Goal: Task Accomplishment & Management: Use online tool/utility

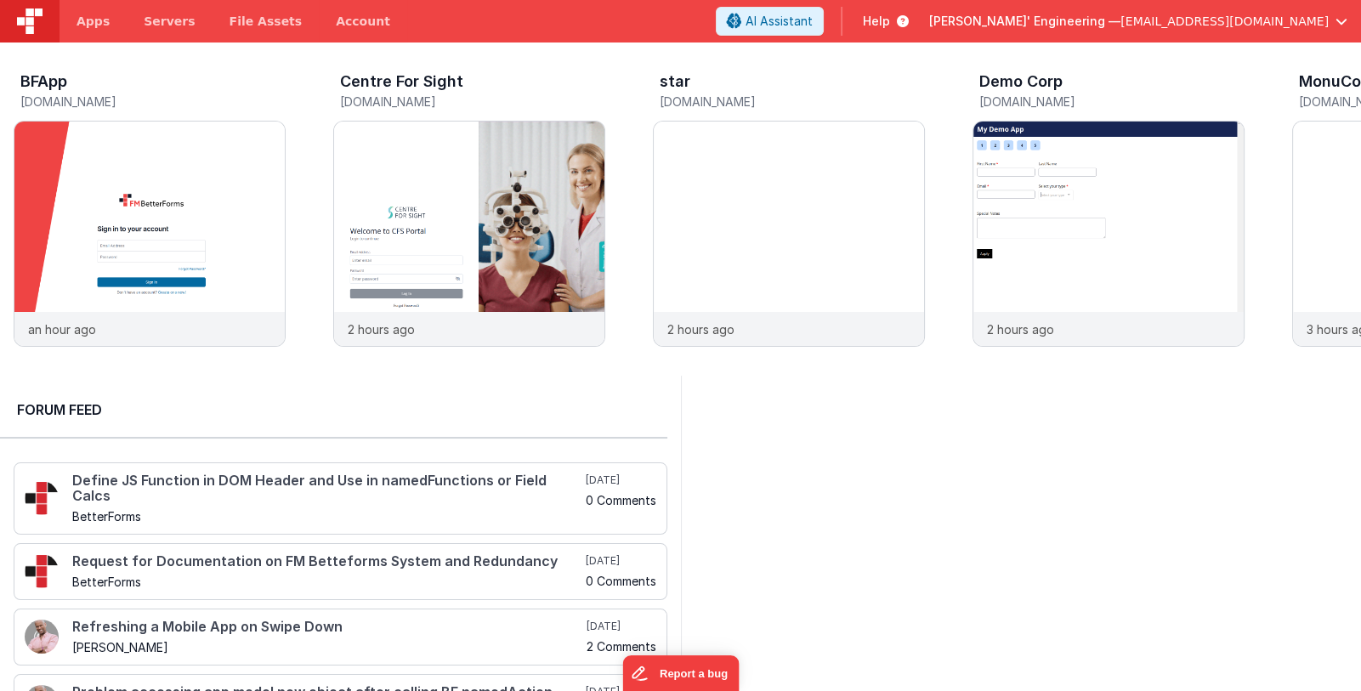
click at [1087, 14] on span "[PERSON_NAME]' Engineering —" at bounding box center [1024, 21] width 191 height 17
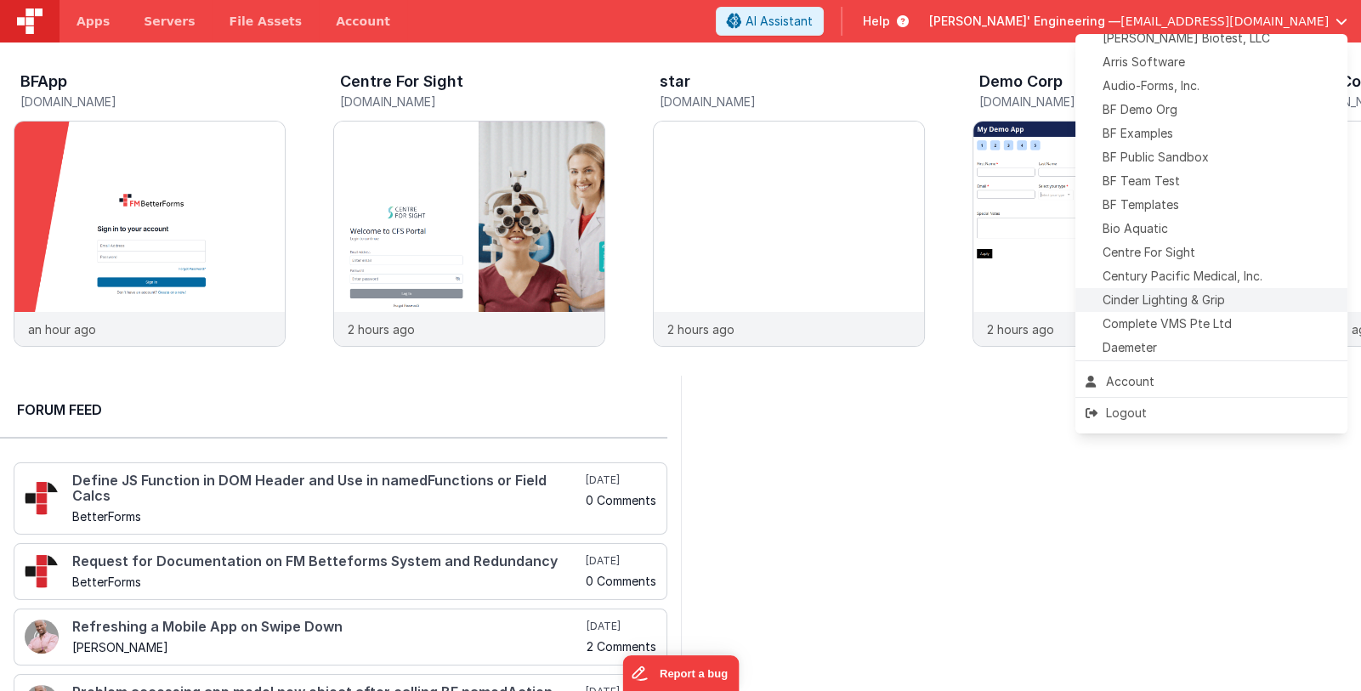
scroll to position [399, 0]
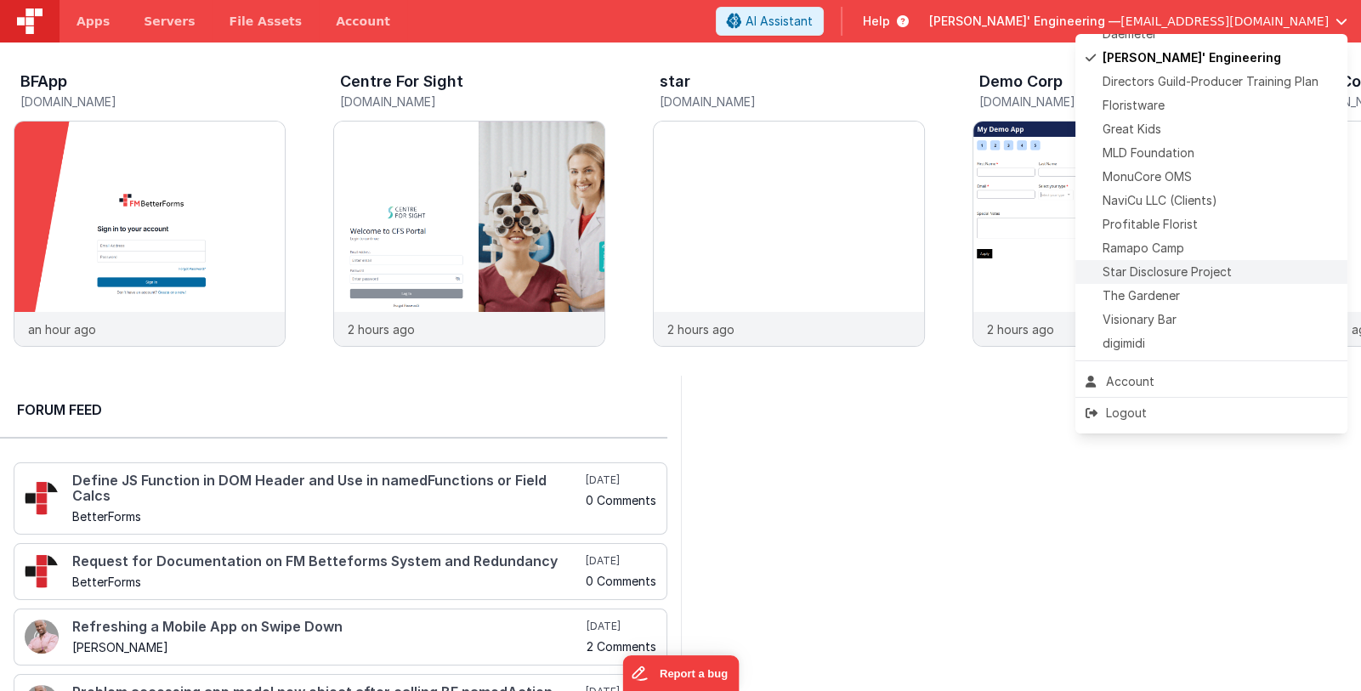
click at [1195, 272] on span "Star Disclosure Project" at bounding box center [1167, 272] width 129 height 17
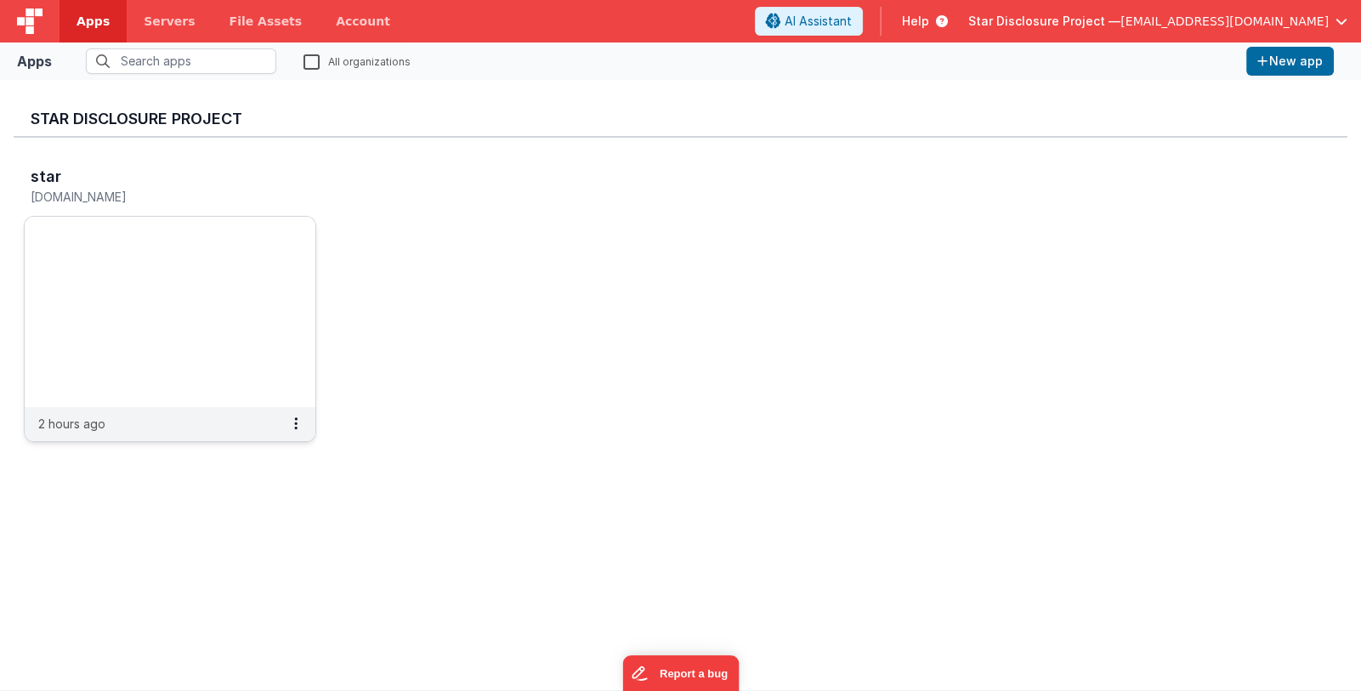
click at [151, 220] on img at bounding box center [170, 312] width 291 height 190
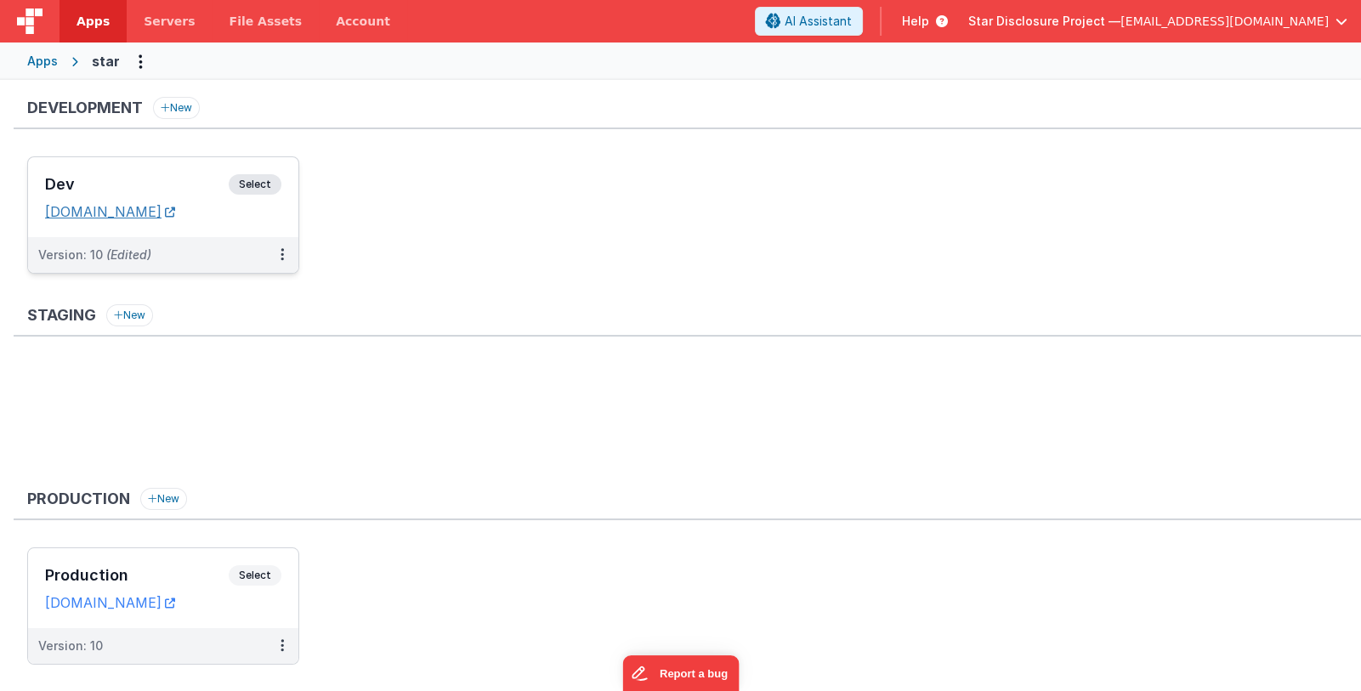
click at [159, 214] on link "stardpidev.fmbetterforms.com" at bounding box center [110, 211] width 130 height 17
click at [126, 176] on h3 "Dev" at bounding box center [137, 184] width 184 height 17
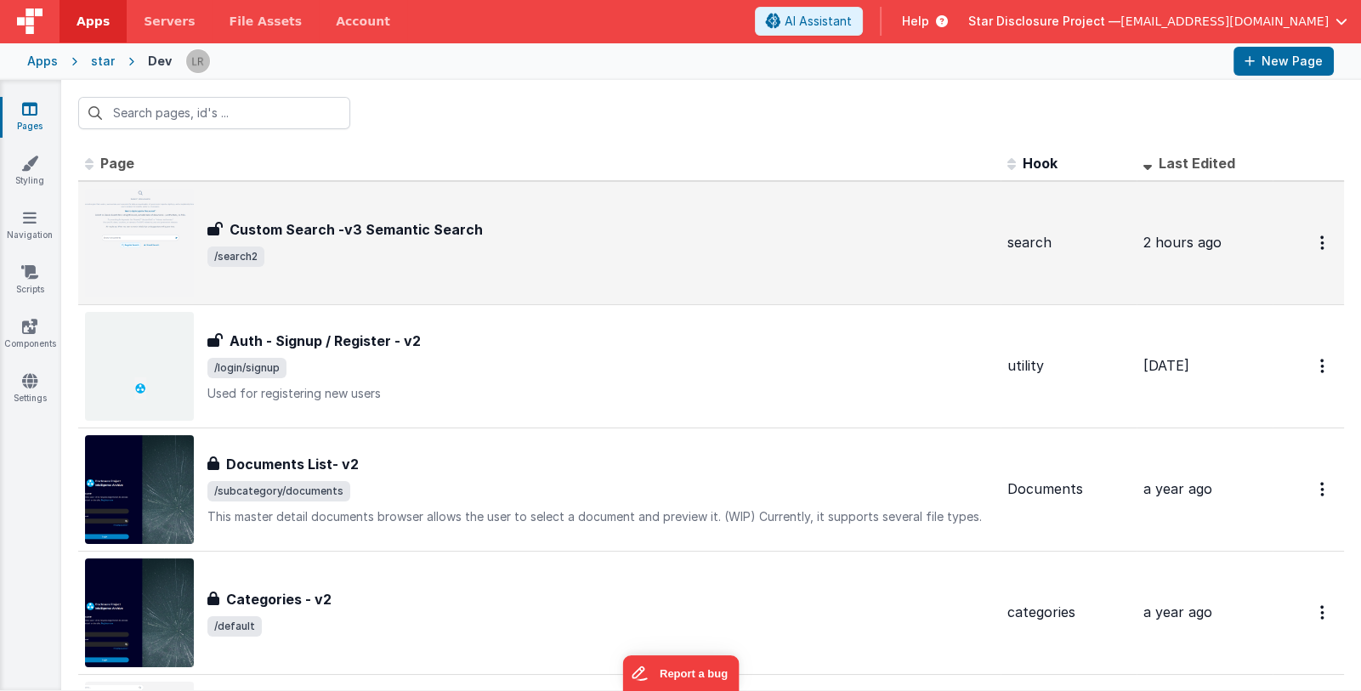
click at [389, 247] on span "/search2" at bounding box center [600, 257] width 786 height 20
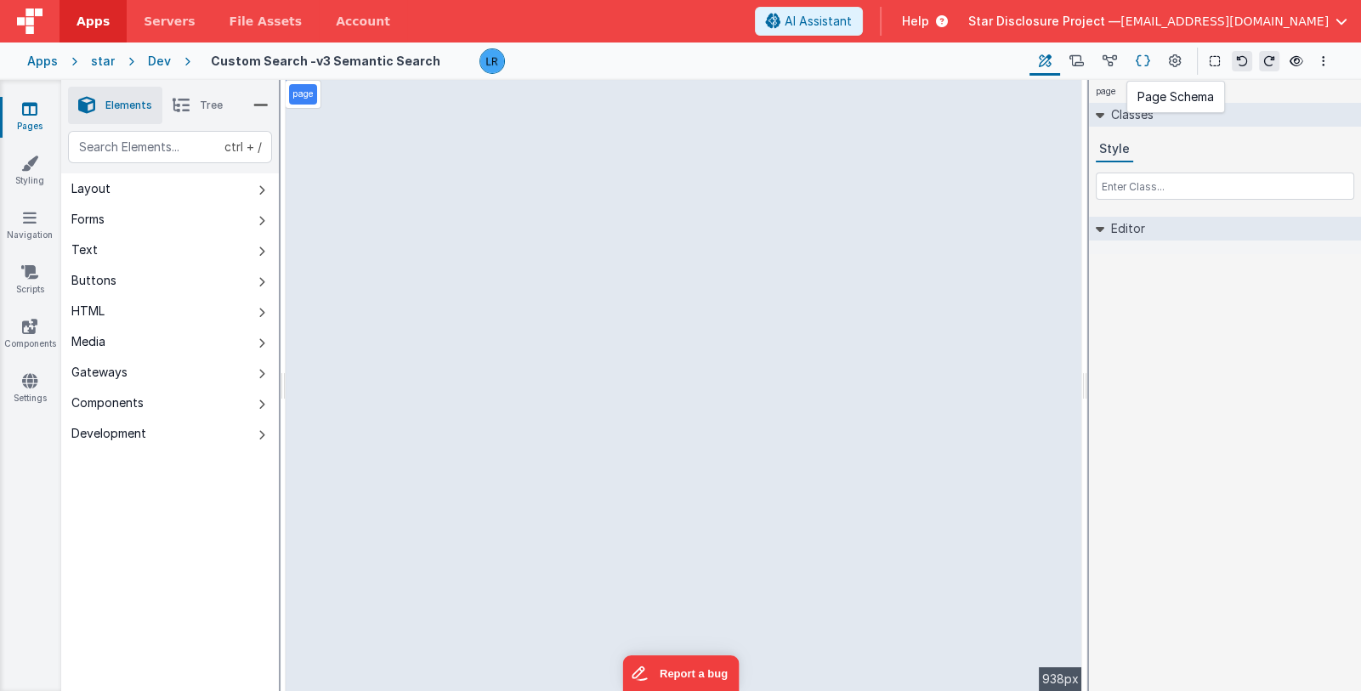
click at [1144, 60] on icon at bounding box center [1143, 62] width 14 height 18
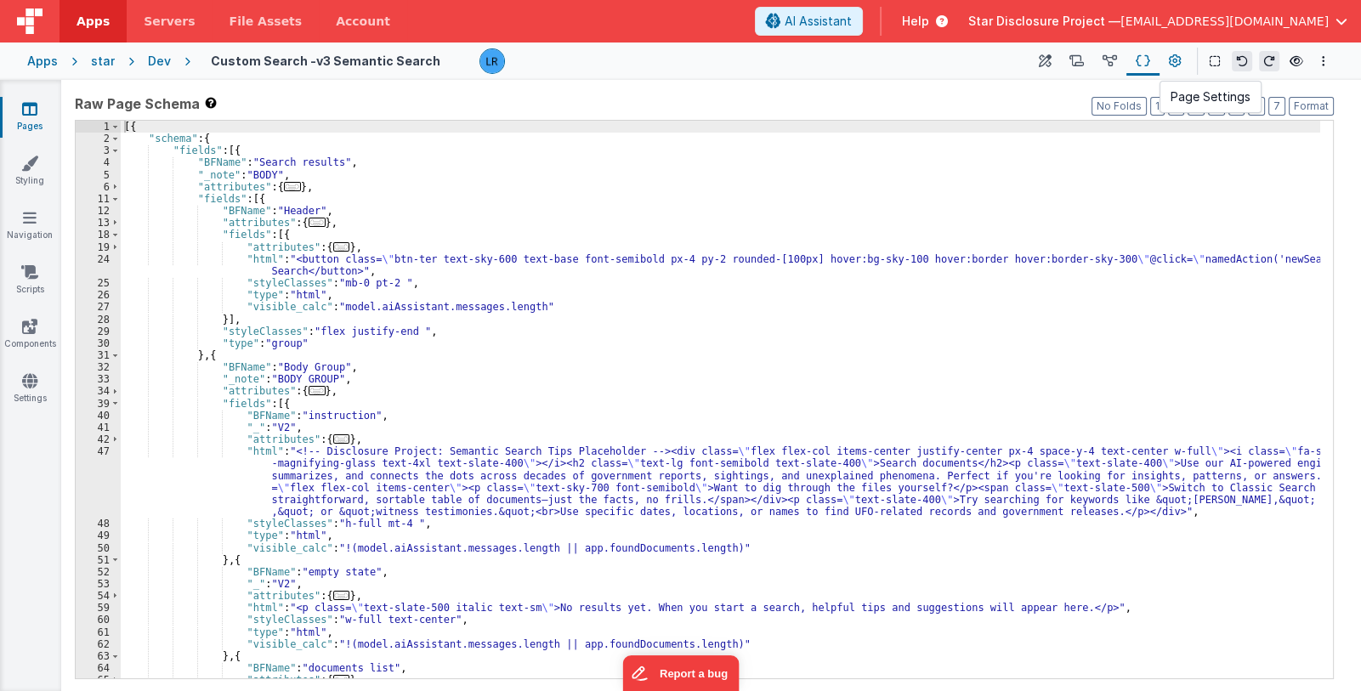
click at [1167, 63] on button at bounding box center [1175, 61] width 31 height 29
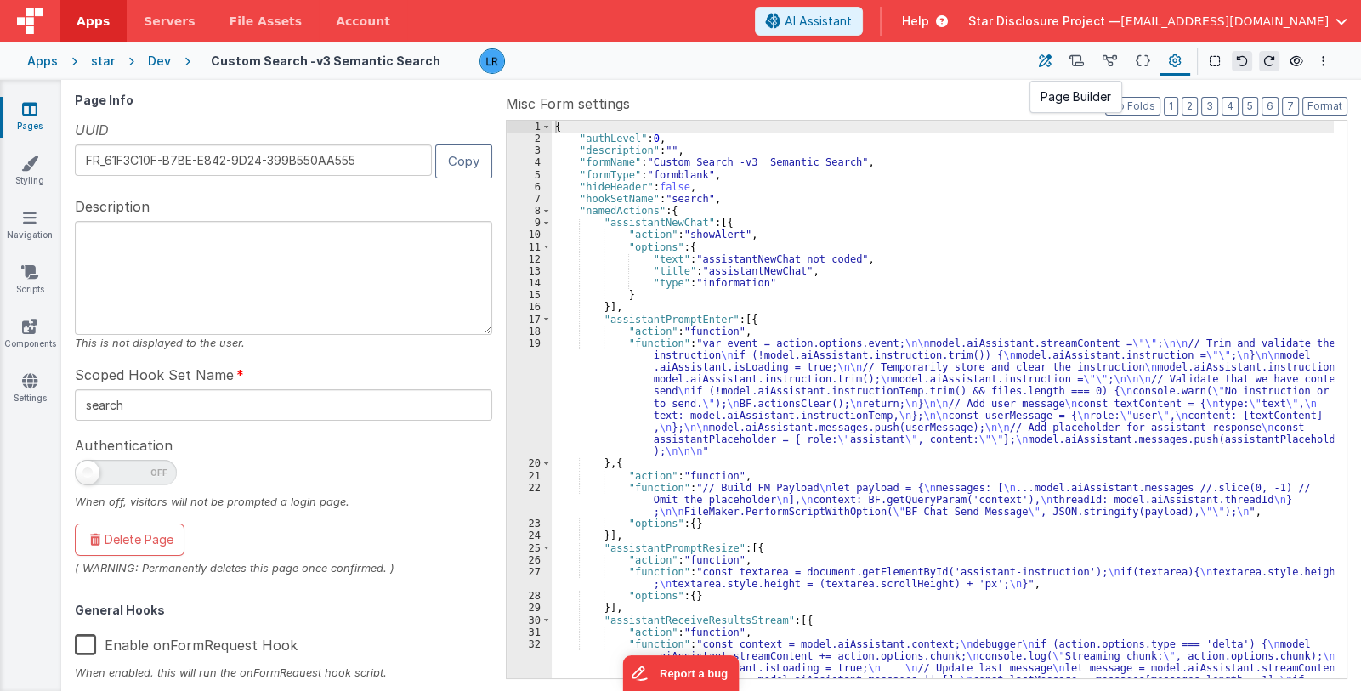
click at [1053, 66] on button at bounding box center [1045, 61] width 31 height 29
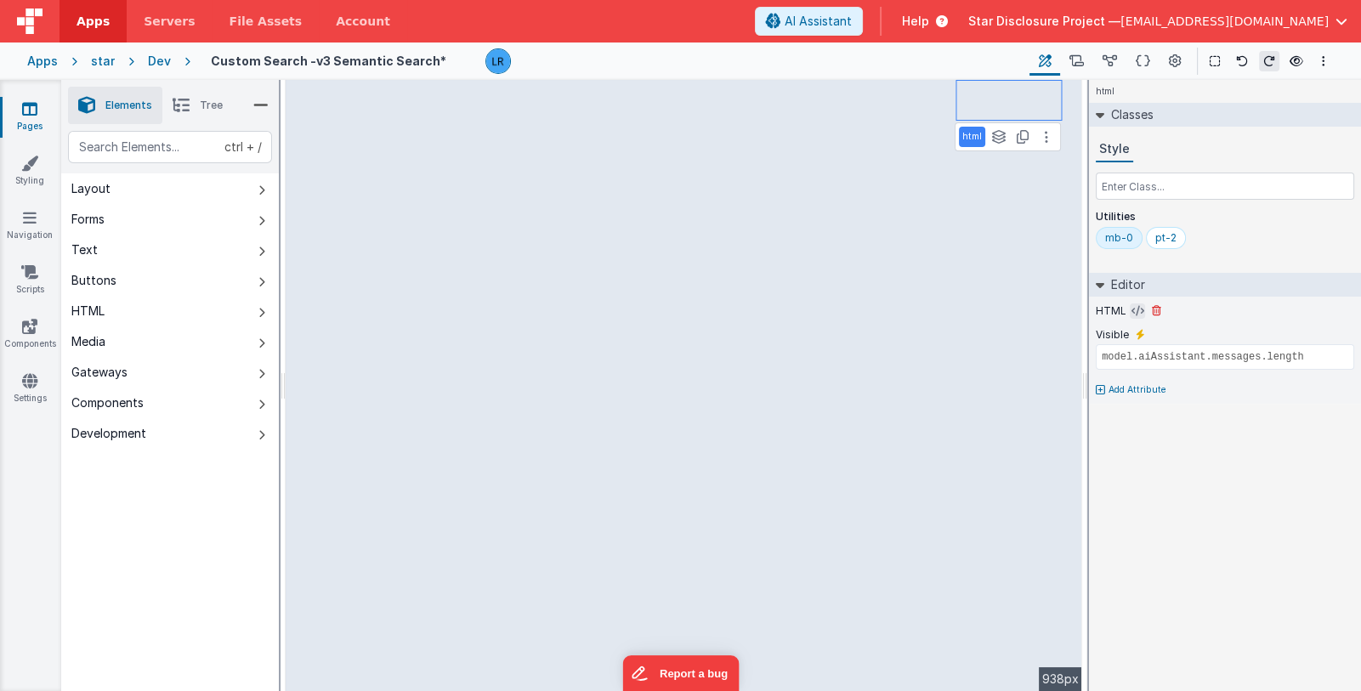
click at [1132, 309] on icon at bounding box center [1138, 311] width 13 height 14
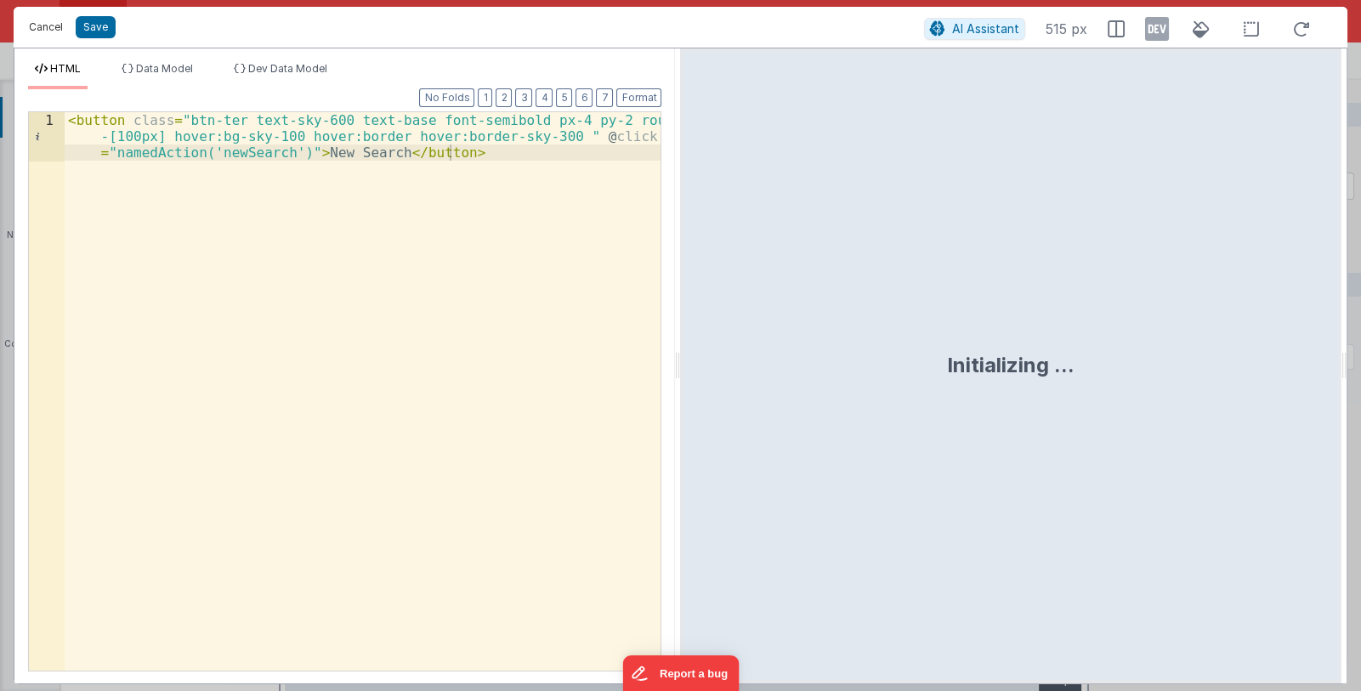
click at [48, 31] on button "Cancel" at bounding box center [45, 27] width 51 height 24
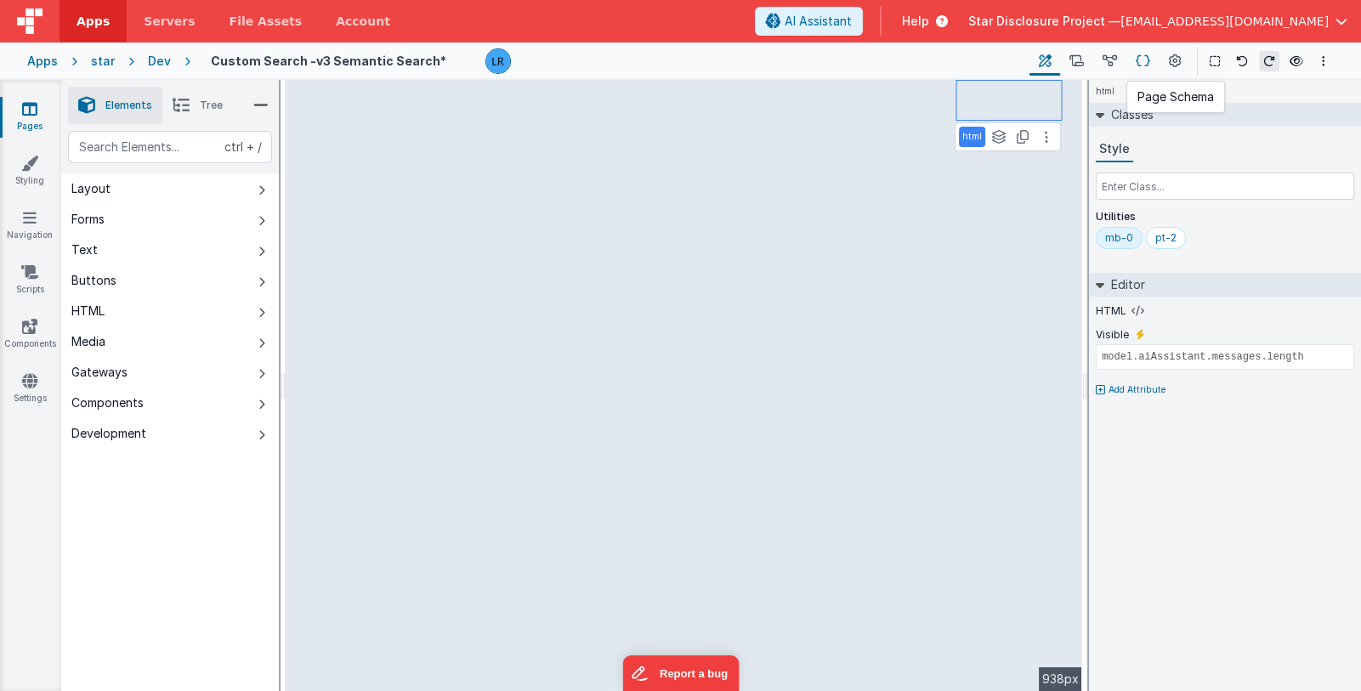
click at [1144, 58] on icon at bounding box center [1143, 62] width 14 height 18
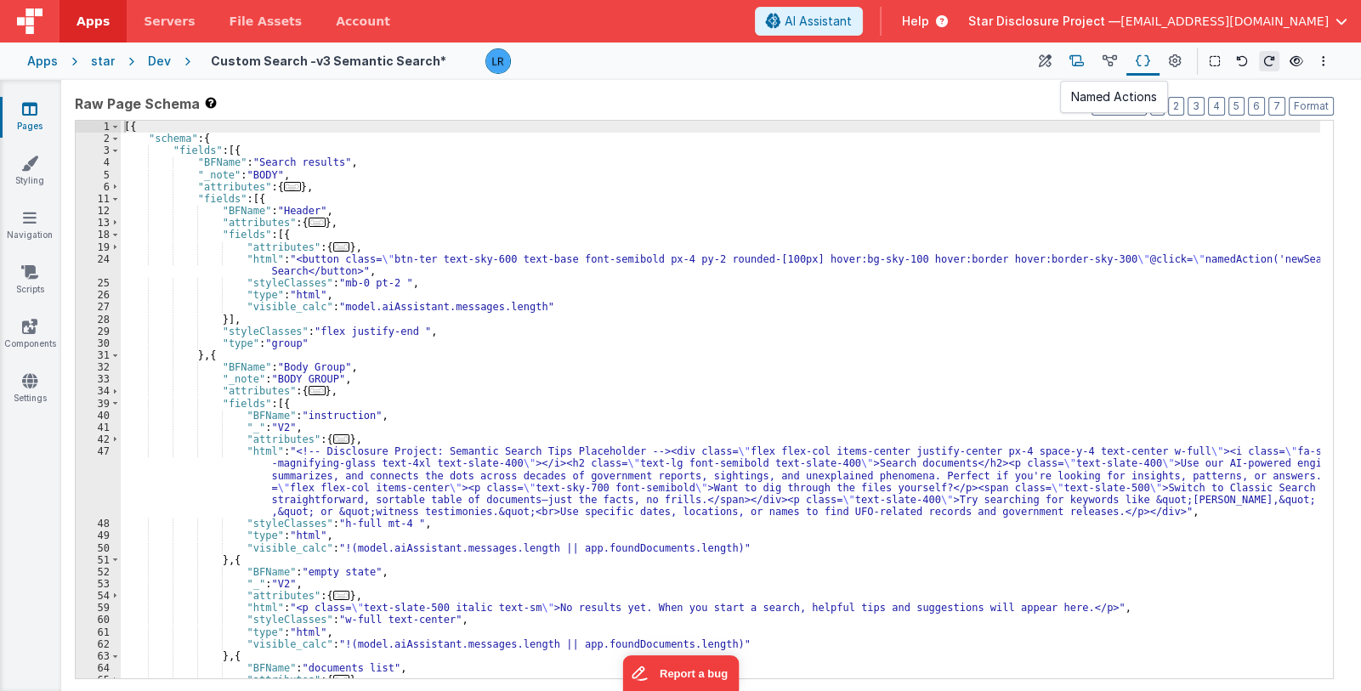
click at [1081, 58] on icon at bounding box center [1077, 62] width 14 height 18
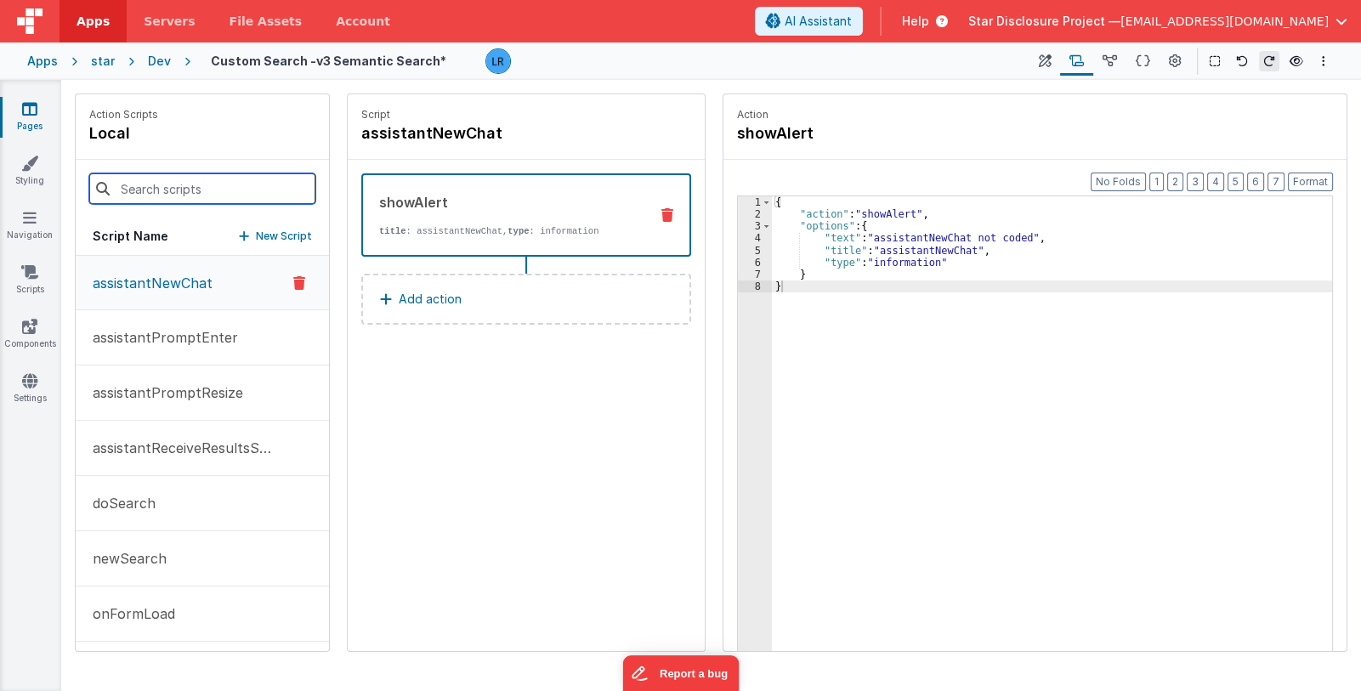
click at [196, 181] on input at bounding box center [202, 188] width 226 height 31
click at [159, 548] on p "newSearch" at bounding box center [124, 558] width 84 height 20
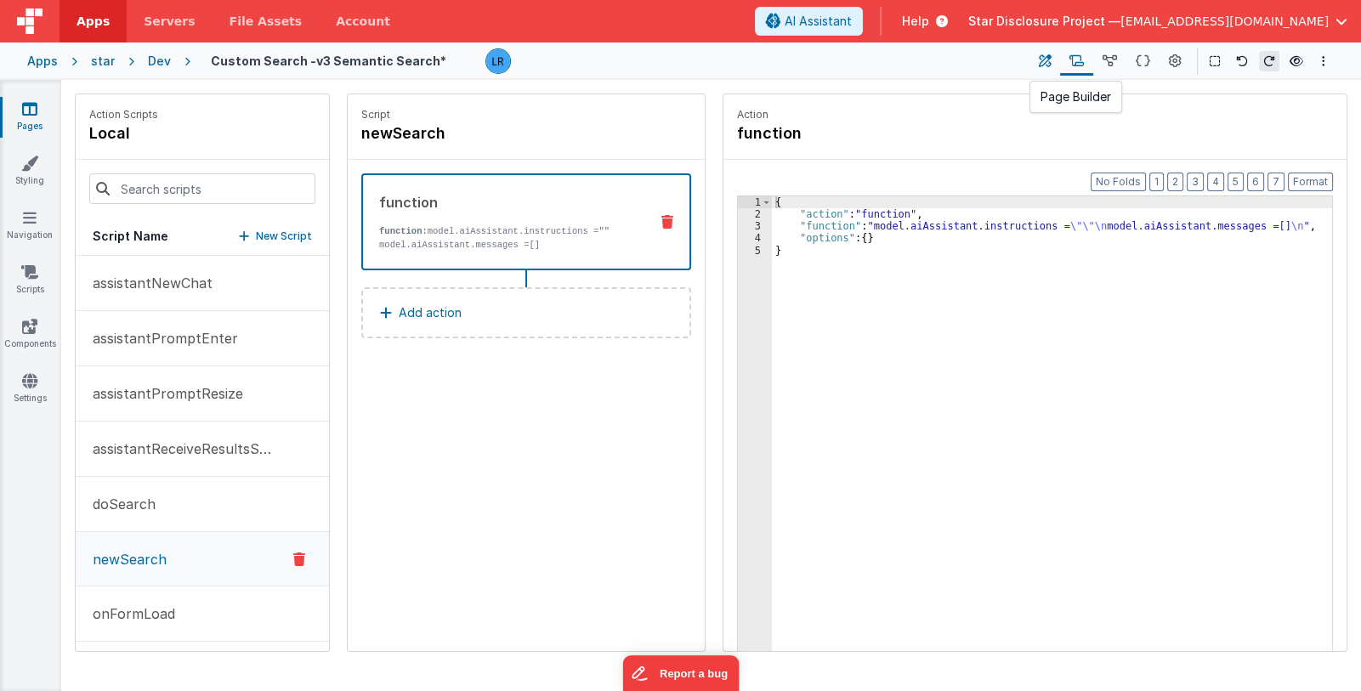
click at [1059, 61] on button at bounding box center [1045, 61] width 31 height 29
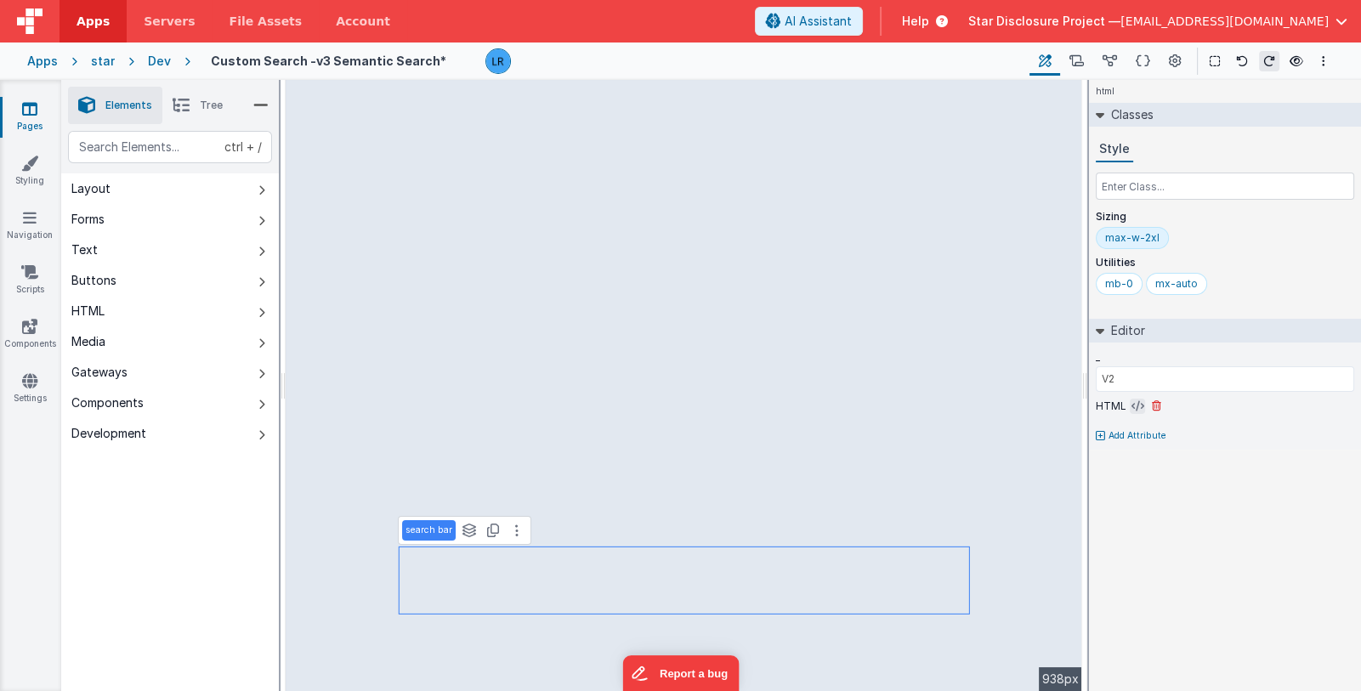
click at [1134, 403] on icon at bounding box center [1138, 407] width 13 height 14
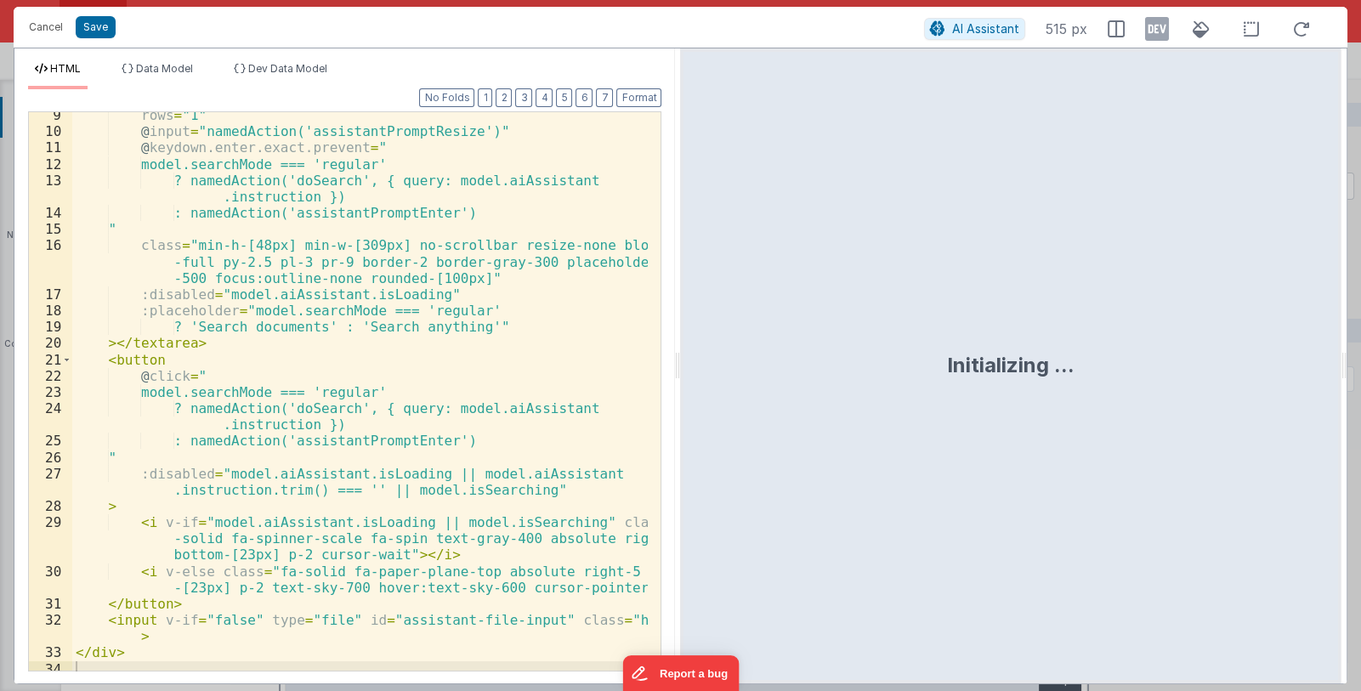
scroll to position [157, 0]
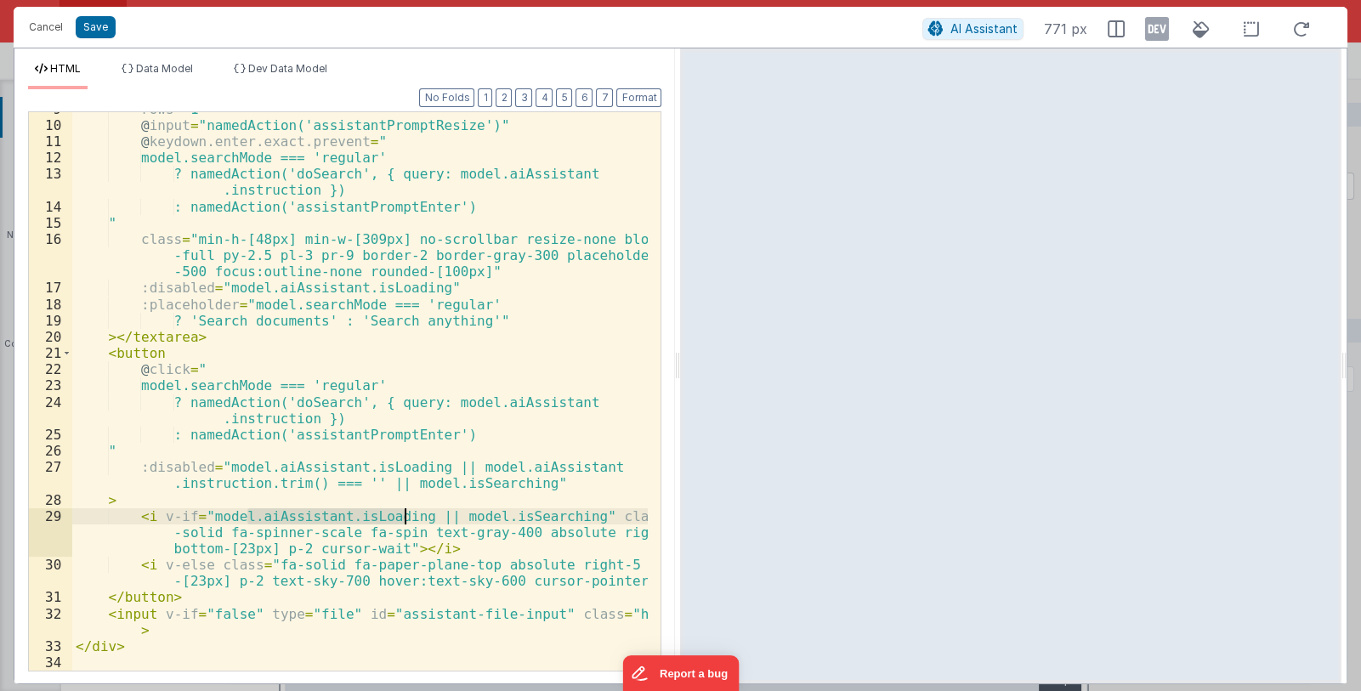
drag, startPoint x: 247, startPoint y: 517, endPoint x: 404, endPoint y: 519, distance: 157.3
click at [404, 519] on div "rows = "1" @ input = "namedAction('assistantPromptResize')" @ keydown.enter.exa…" at bounding box center [360, 396] width 576 height 591
drag, startPoint x: 204, startPoint y: 516, endPoint x: 405, endPoint y: 518, distance: 200.7
click at [405, 518] on div "rows = "1" @ input = "namedAction('assistantPromptResize')" @ keydown.enter.exa…" at bounding box center [360, 396] width 576 height 591
click at [48, 24] on button "Cancel" at bounding box center [45, 27] width 51 height 24
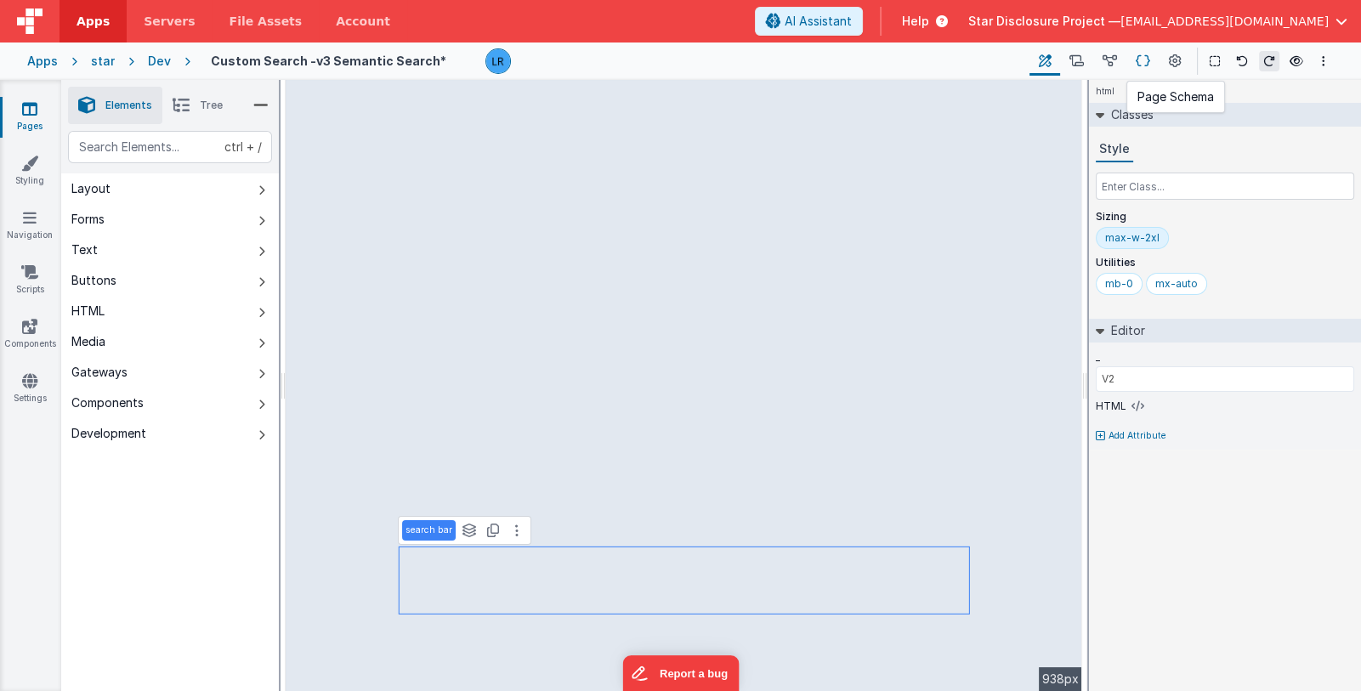
click at [1149, 60] on icon at bounding box center [1143, 62] width 14 height 18
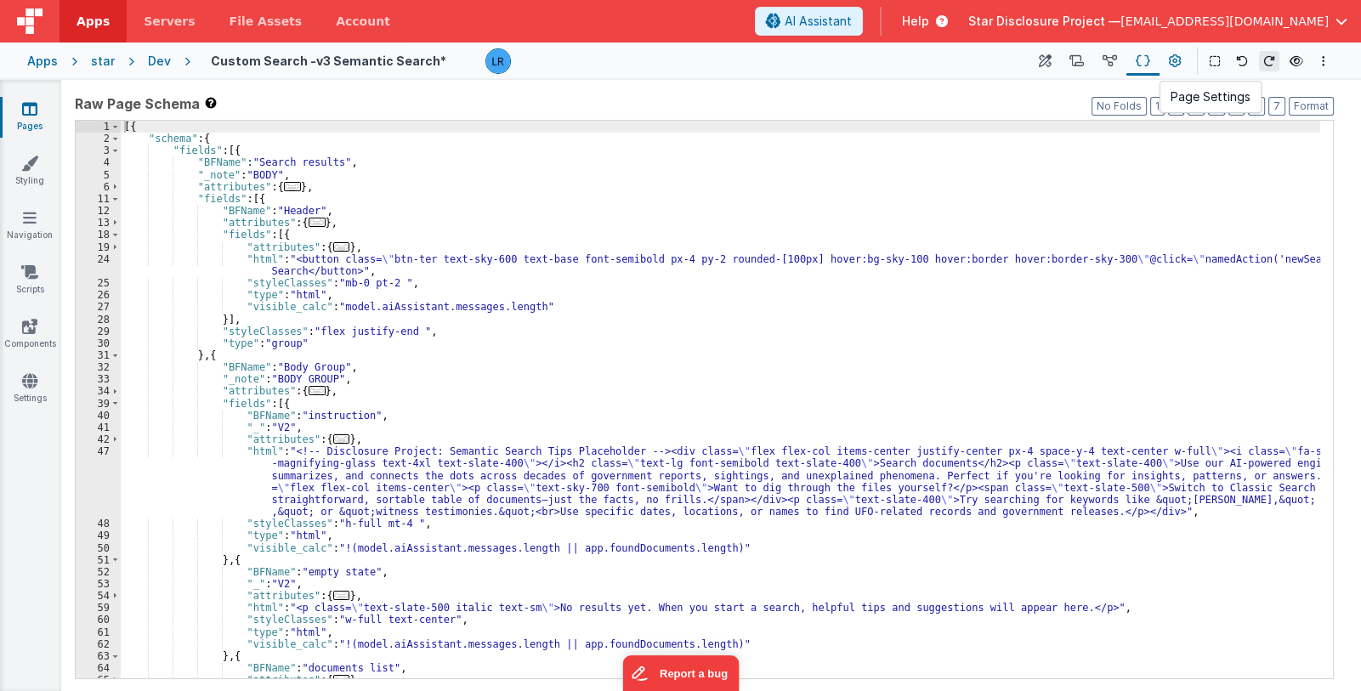
click at [1173, 61] on icon at bounding box center [1175, 62] width 13 height 18
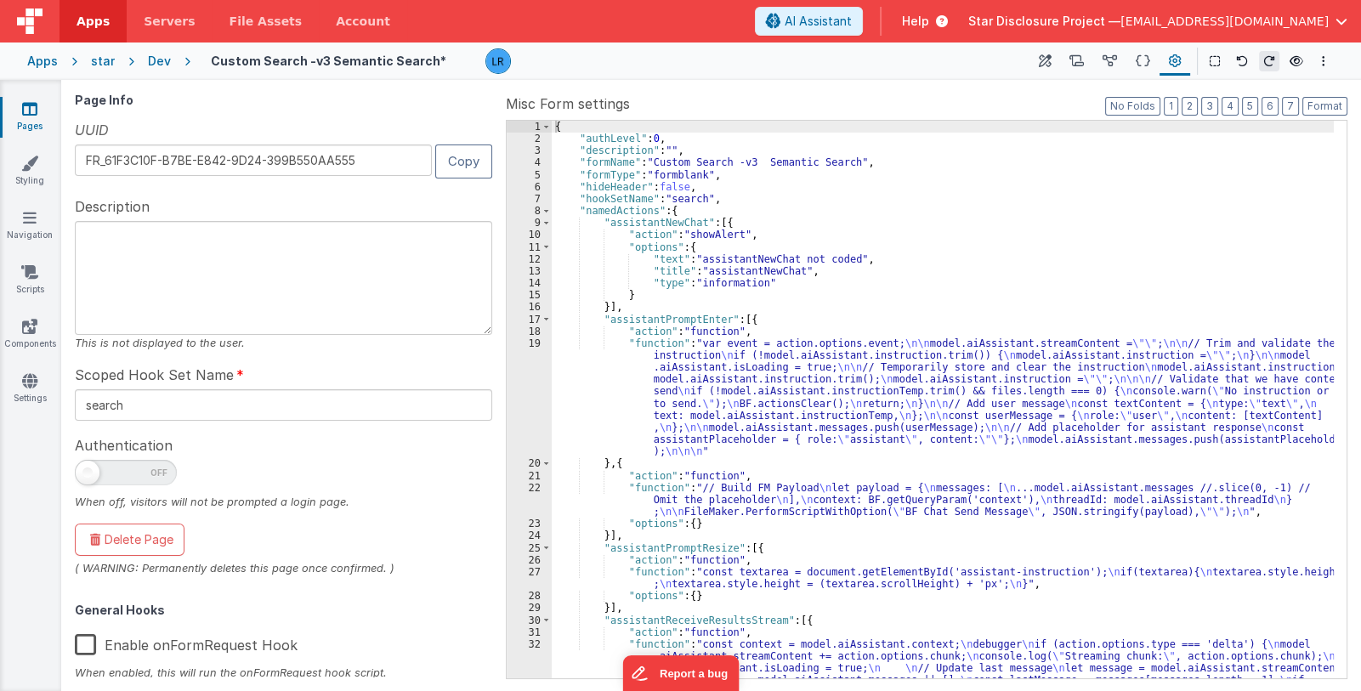
click at [989, 359] on div "{ "authLevel" : 0 , "description" : "" , "formName" : "Custom Search -v3 Semant…" at bounding box center [943, 491] width 782 height 740
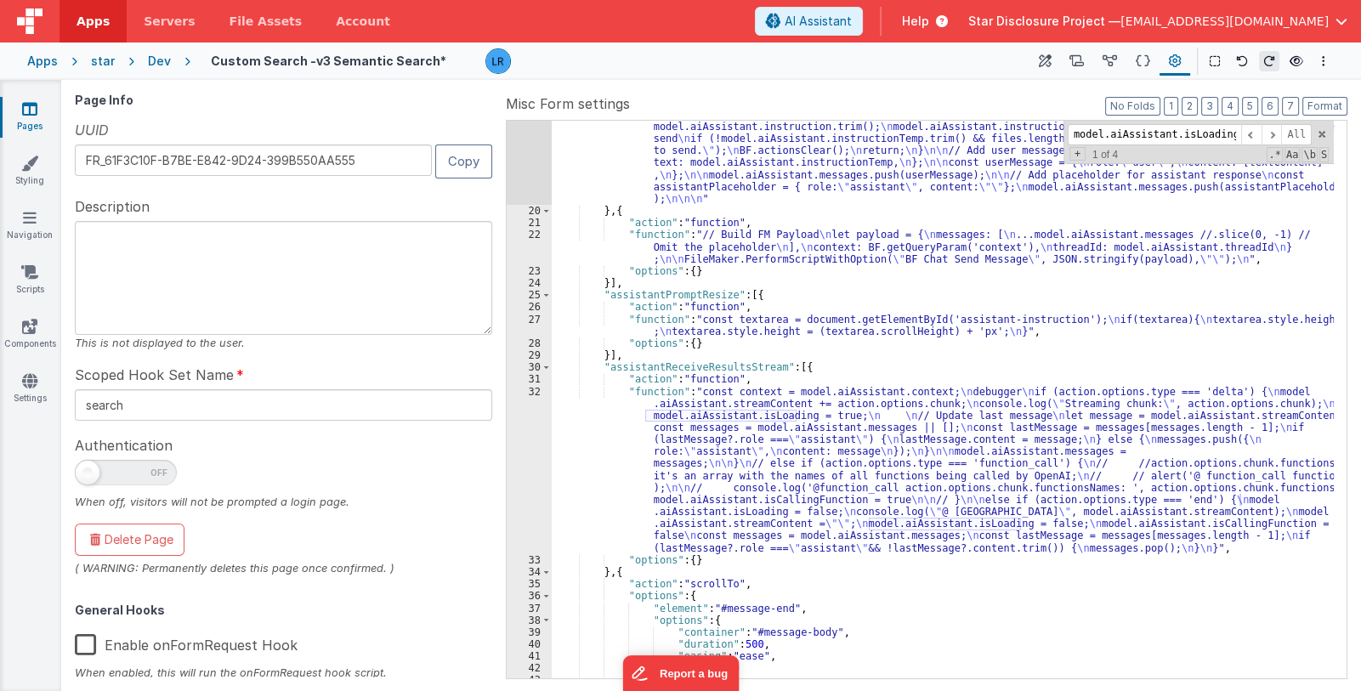
scroll to position [404, 0]
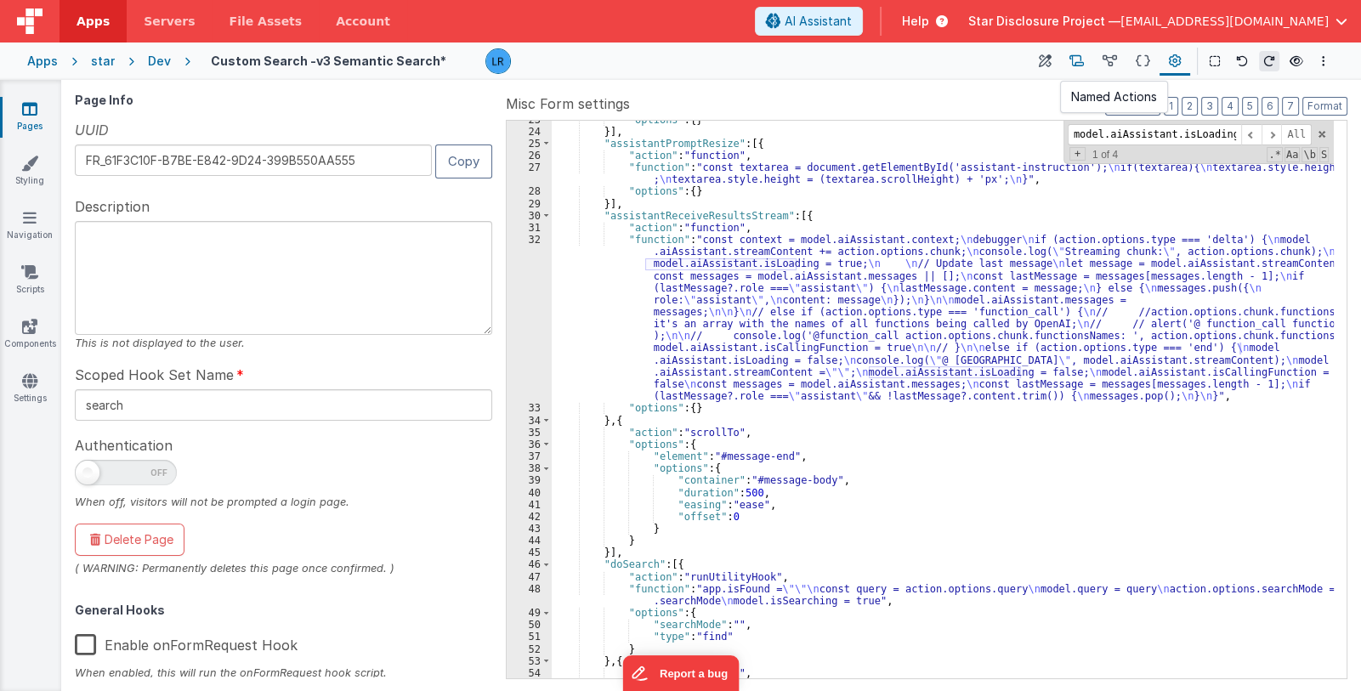
type input "model.aiAssistant.isLoading"
click at [1070, 58] on icon at bounding box center [1077, 62] width 14 height 18
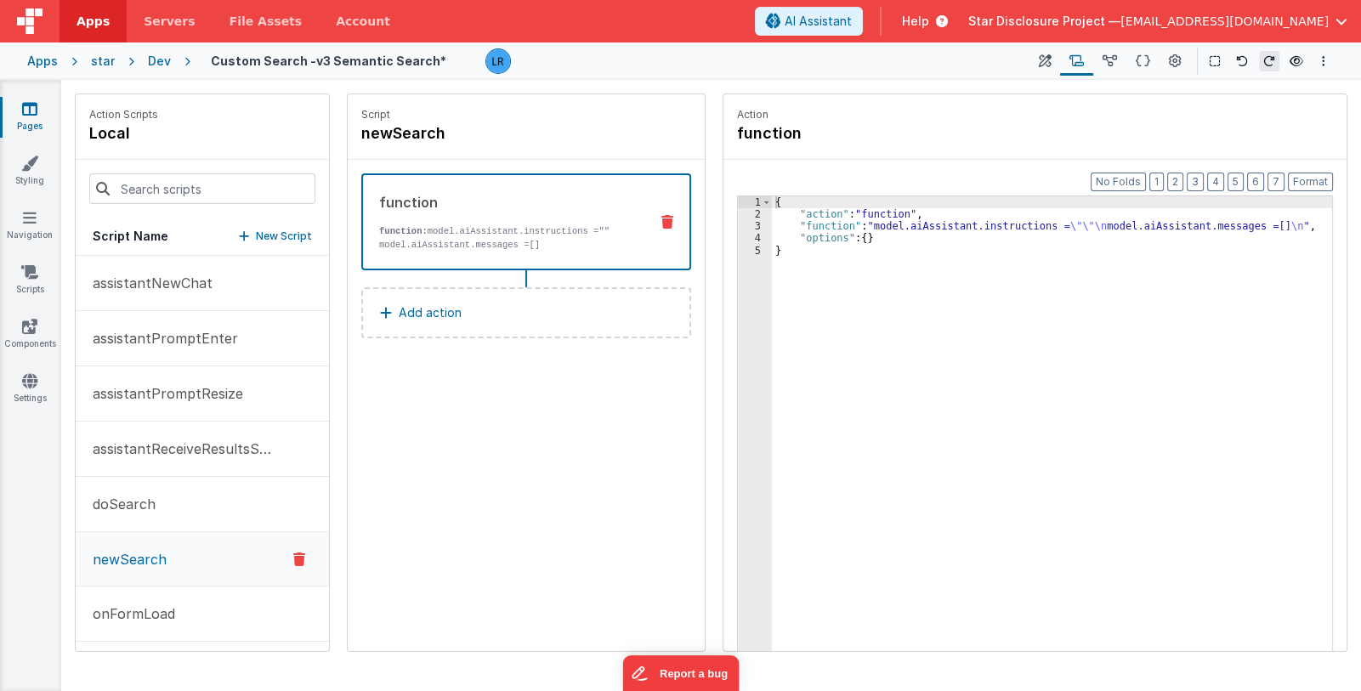
click at [110, 566] on p "newSearch" at bounding box center [124, 559] width 84 height 20
click at [800, 228] on div "{ "action" : "function" , "function" : "model.aiAssistant.instructions = \"\"\n…" at bounding box center [1052, 462] width 561 height 532
click at [751, 224] on div "3" at bounding box center [755, 226] width 34 height 12
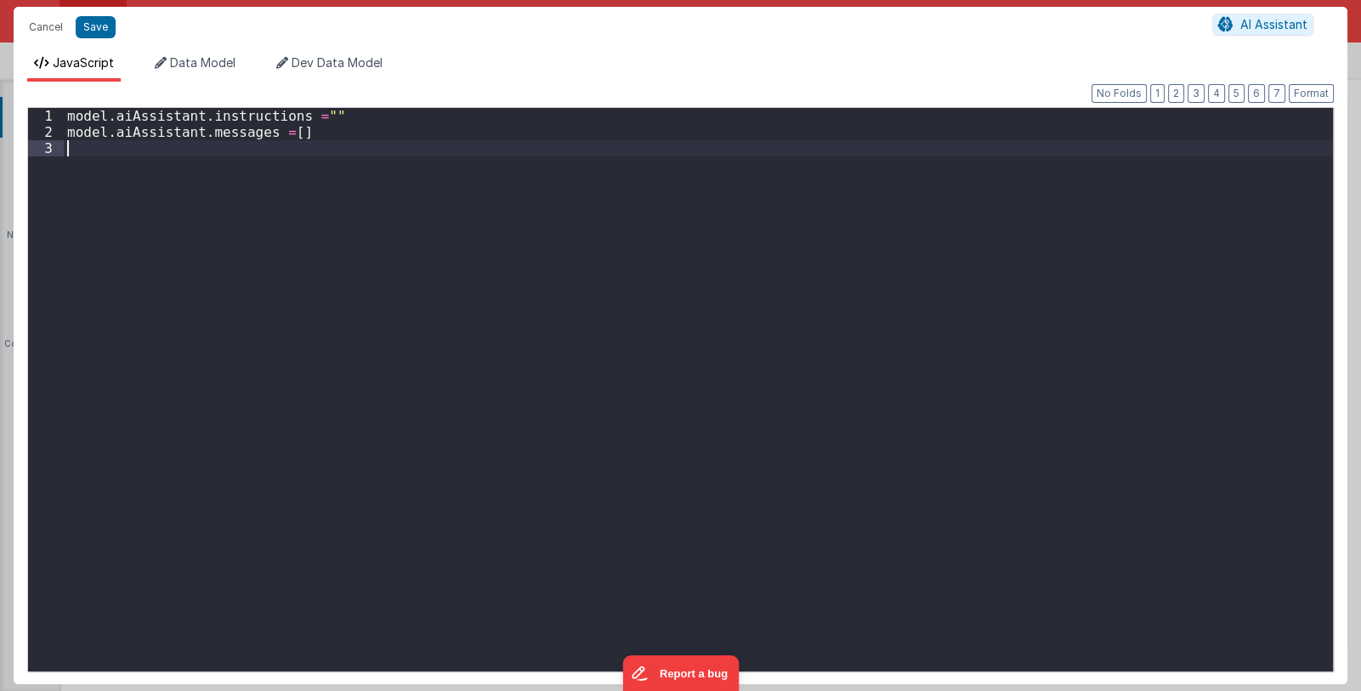
click at [751, 224] on div "model . aiAssistant . instructions = "" model . aiAssistant . messages = [ ]" at bounding box center [698, 406] width 1269 height 596
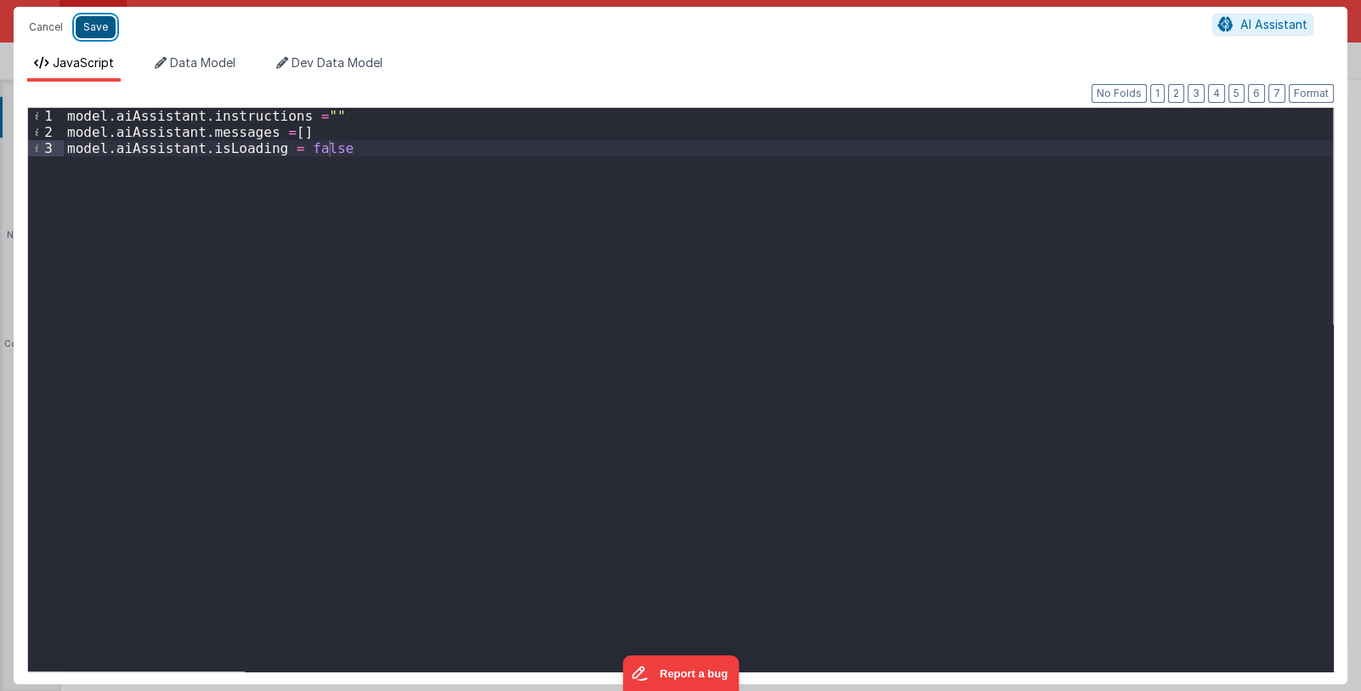
click at [94, 23] on button "Save" at bounding box center [96, 27] width 40 height 22
